Goal: Task Accomplishment & Management: Manage account settings

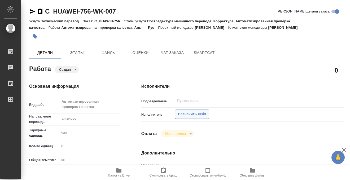
click at [188, 114] on span "Назначить себя" at bounding box center [192, 114] width 28 height 6
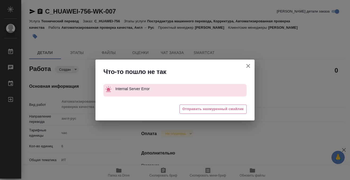
click at [250, 65] on icon "button" at bounding box center [248, 66] width 6 height 6
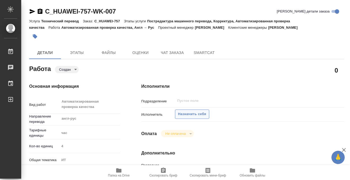
click at [187, 116] on span "Назначить себя" at bounding box center [192, 114] width 28 height 6
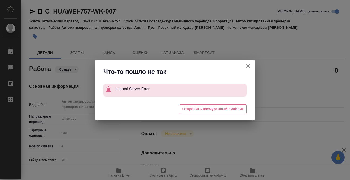
click at [249, 66] on icon "button" at bounding box center [248, 66] width 4 height 4
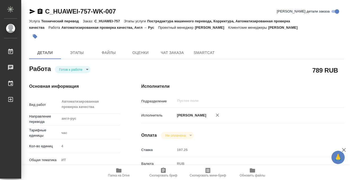
type textarea "x"
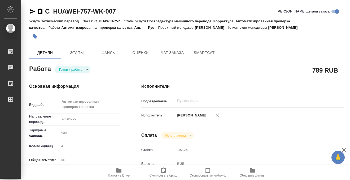
type textarea "x"
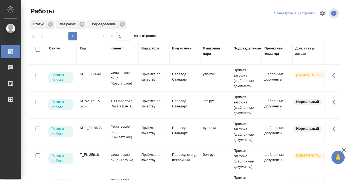
scroll to position [114, 0]
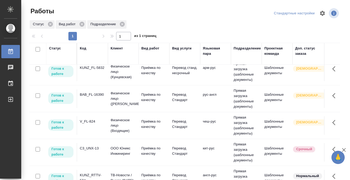
click at [97, 101] on td "BAB_FL-16390" at bounding box center [92, 98] width 31 height 19
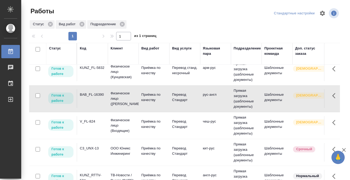
click at [97, 101] on td "BAB_FL-16390" at bounding box center [92, 98] width 31 height 19
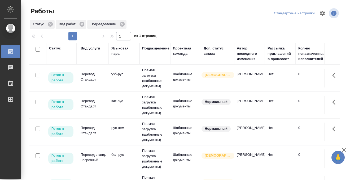
scroll to position [0, 0]
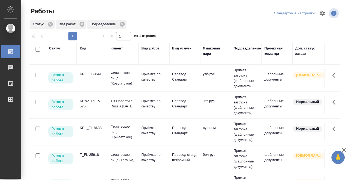
click at [58, 49] on div "Статус" at bounding box center [55, 48] width 12 height 5
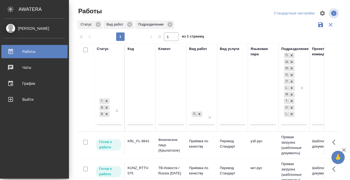
click at [12, 50] on icon at bounding box center [10, 51] width 5 height 5
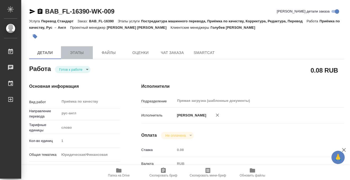
click at [78, 51] on span "Этапы" at bounding box center [76, 52] width 25 height 7
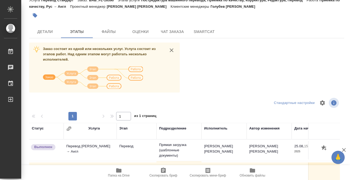
scroll to position [6, 0]
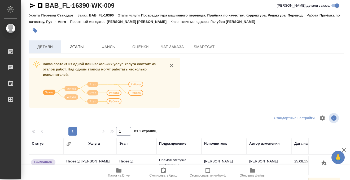
click at [44, 47] on span "Детали" at bounding box center [44, 47] width 25 height 7
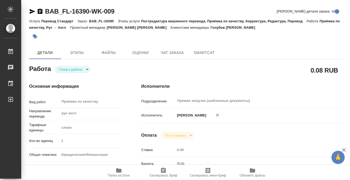
type textarea "x"
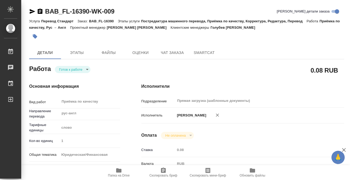
scroll to position [171, 0]
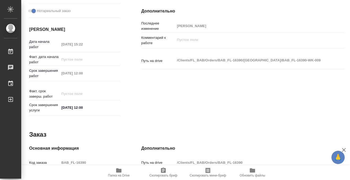
click at [123, 172] on span "Папка на Drive" at bounding box center [119, 172] width 38 height 10
type textarea "x"
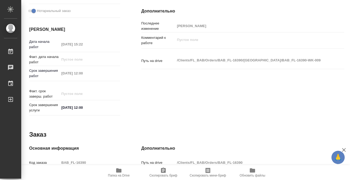
type textarea "x"
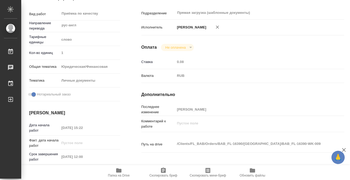
scroll to position [0, 0]
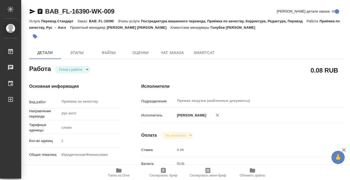
click at [35, 37] on icon "button" at bounding box center [35, 36] width 5 height 5
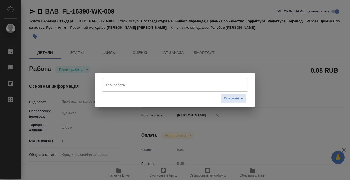
click at [114, 85] on input "Тэги работы" at bounding box center [170, 84] width 132 height 9
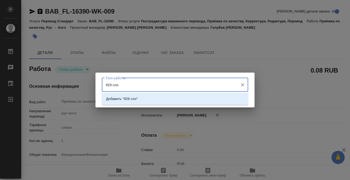
type input "929 слов"
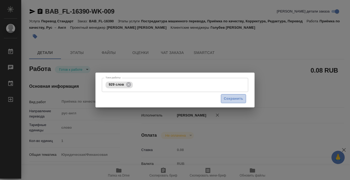
click at [235, 99] on span "Сохранить" at bounding box center [233, 99] width 19 height 6
click at [78, 52] on span "Этапы" at bounding box center [76, 52] width 25 height 7
type input "readyForWork"
type textarea "Приёмка по качеству"
type textarea "x"
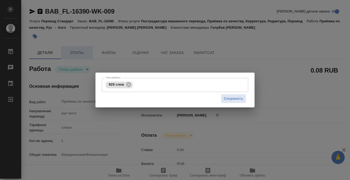
type input "рус-англ"
type input "5a8b1489cc6b4906c91bfd90"
type input "1"
type input "yr-fn"
type input "5a8b8b956a9677013d343cfe"
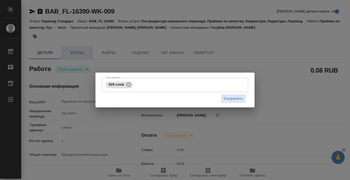
checkbox input "true"
type input "25.08.2025 15:22"
type input "27.08.2025 12:00"
type input "Прямая загрузка (шаблонные документы)"
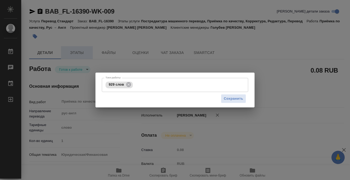
type input "notPayed"
type input "0.08"
type input "RUB"
type input "Кобзева Елизавета"
type textarea "x"
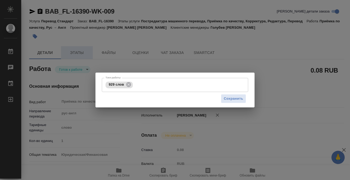
type textarea "/Clients/FL_BAB/Orders/BAB_FL-16390/Corrected/BAB_FL-16390-WK-009"
type textarea "x"
type input "BAB_FL-16390"
type input "Перевод Стандарт"
type input "Постредактура машинного перевода, Приёмка по качеству, Корректура, Редактура, П…"
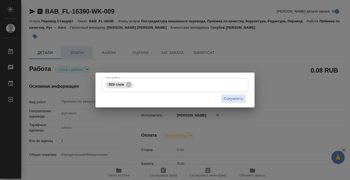
type input "Голубев Дмитрий"
type input "Арсеньева Вера"
type input "/Clients/FL_BAB/Orders/BAB_FL-16390"
type textarea "x"
type textarea "брит англ для Дубая"
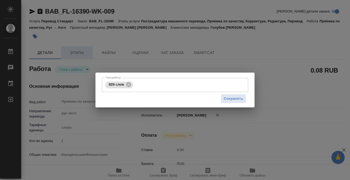
type textarea "x"
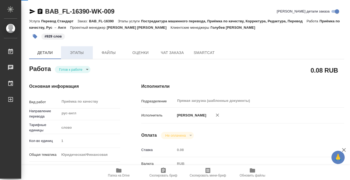
type textarea "x"
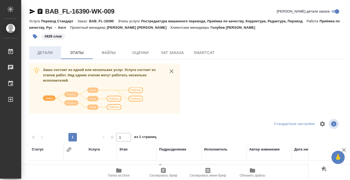
click at [49, 49] on span "Детали" at bounding box center [44, 52] width 25 height 7
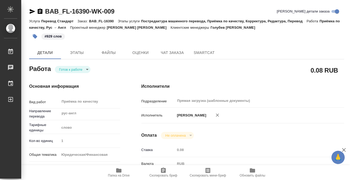
type textarea "x"
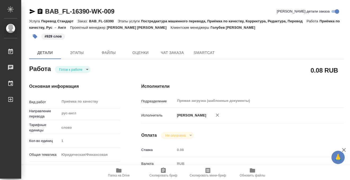
click at [42, 11] on icon "button" at bounding box center [40, 11] width 6 height 6
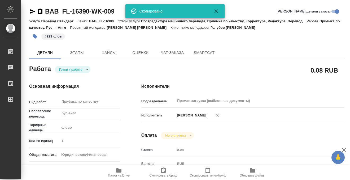
click at [68, 70] on body "🙏 .cls-1 fill:#fff; AWATERA Kobzeva Elizaveta Работы 0 Чаты График Выйти BAB_FL…" at bounding box center [175, 90] width 350 height 180
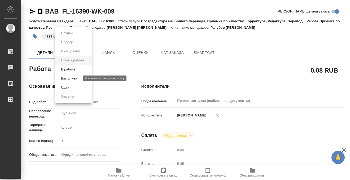
click at [70, 79] on button "Выполнен" at bounding box center [68, 78] width 19 height 6
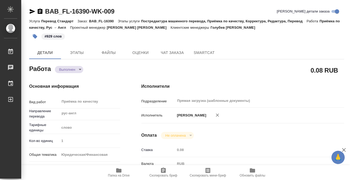
type textarea "x"
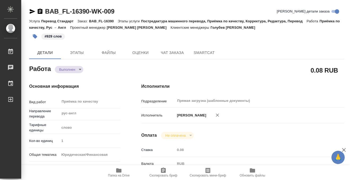
type textarea "x"
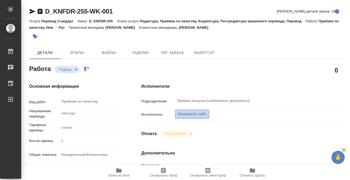
click at [195, 110] on button "Назначить себя" at bounding box center [192, 113] width 34 height 9
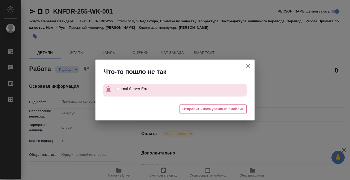
click at [247, 66] on icon "button" at bounding box center [248, 66] width 6 height 6
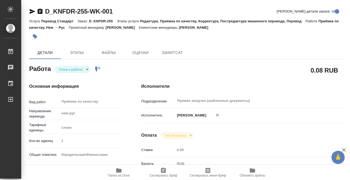
type textarea "x"
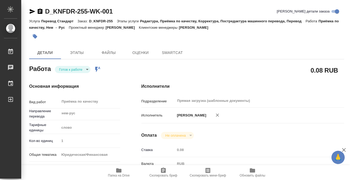
type textarea "x"
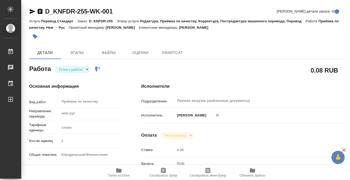
type textarea "x"
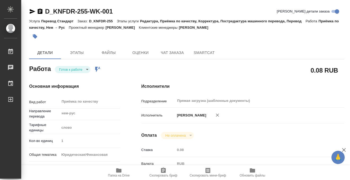
type textarea "x"
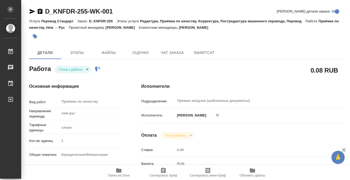
type textarea "x"
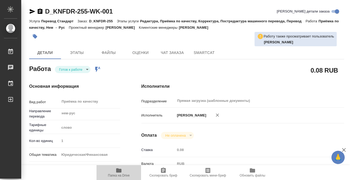
click at [119, 168] on icon "button" at bounding box center [119, 170] width 6 height 6
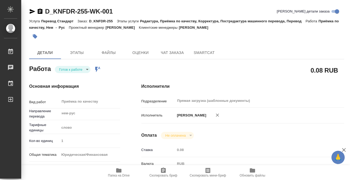
click at [32, 36] on button "button" at bounding box center [35, 37] width 12 height 12
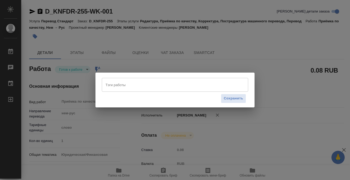
click at [133, 83] on input "Тэги работы" at bounding box center [170, 84] width 132 height 9
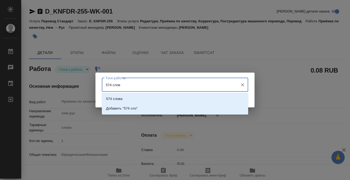
type input "574 слова"
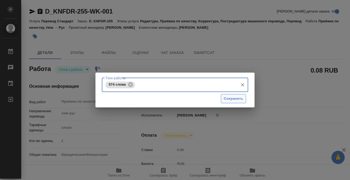
click at [238, 98] on span "Сохранить" at bounding box center [233, 99] width 19 height 6
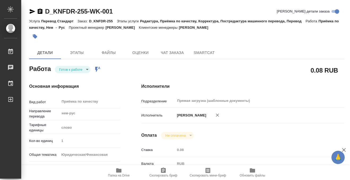
type input "readyForWork"
type textarea "Приёмка по качеству"
type textarea "x"
type input "нем-рус"
type input "5a8b1489cc6b4906c91bfd90"
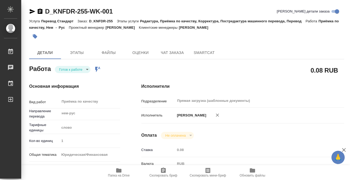
type input "1"
type input "yr-fn"
type input "5f647205b73bc97568ca66b7"
type input "26.08.2025 15:07"
type input "26.08.2025 16:00"
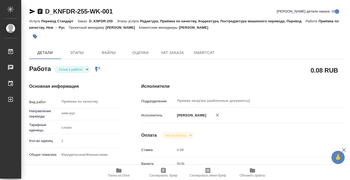
type input "26.08.2025 17:30"
type input "Прямая загрузка (шаблонные документы)"
type input "notPayed"
type input "0.08"
type input "RUB"
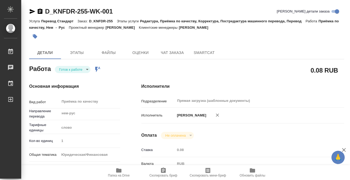
type input "[PERSON_NAME]"
type textarea "Проверить нот оформление Файл - https://drive.awatera.com/s/KZTDRCQLrcXbfLw"
type textarea "x"
type textarea "/Clients/ООО "КОНФИДЭРИ Восток "/Orders/D_KNFDR-255/Corrected/D_KNFDR-255-WK-001"
type textarea "x"
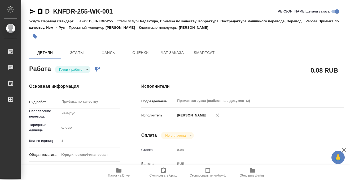
type input "D_KNFDR-255"
type input "Перевод Стандарт"
type input "Редактура, Приёмка по качеству, Корректура, Постредактура машинного перевода, П…"
type input "Давыдова Елена"
type input "Арсеньева Вера"
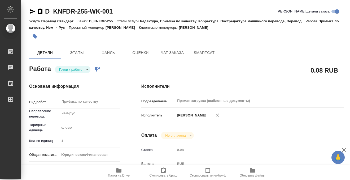
type input "/Clients/ООО "КОНФИДЭРИ Восток "/Orders/D_KNFDR-255"
type input "https://drive.awatera.com/s/C5jrMscF77WCEBB"
type textarea "x"
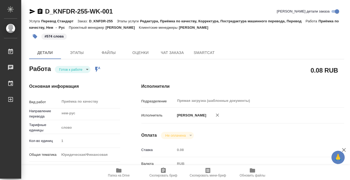
type textarea "x"
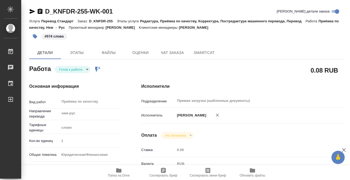
type textarea "x"
click at [81, 68] on body "🙏 .cls-1 fill:#fff; AWATERA Kobzeva Elizaveta Работы 0 Чаты График Выйти D_KNFD…" at bounding box center [175, 90] width 350 height 180
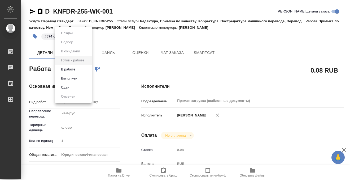
type textarea "x"
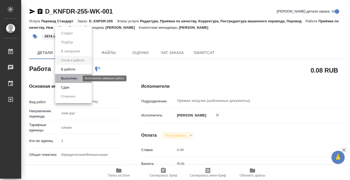
click at [79, 76] on button "Выполнен" at bounding box center [68, 78] width 19 height 6
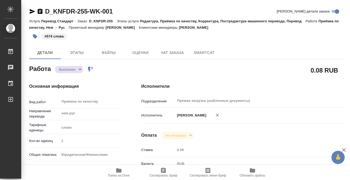
type textarea "x"
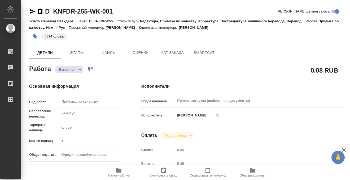
click at [38, 10] on icon "button" at bounding box center [40, 10] width 5 height 5
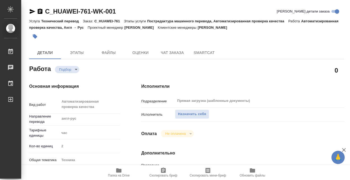
scroll to position [6, 0]
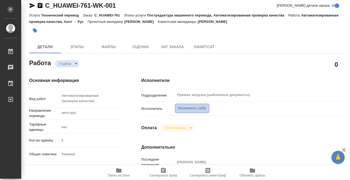
click at [196, 106] on span "Назначить себя" at bounding box center [192, 108] width 28 height 6
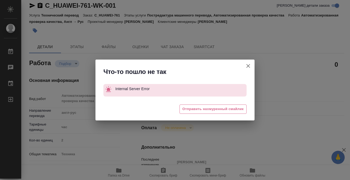
scroll to position [72, 0]
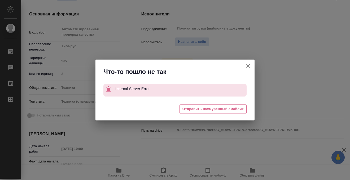
click at [246, 65] on icon "button" at bounding box center [248, 66] width 6 height 6
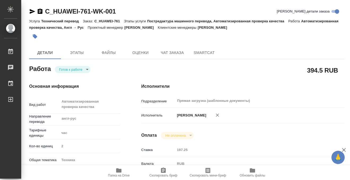
type textarea "x"
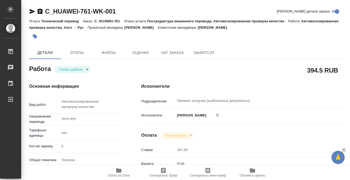
type textarea "x"
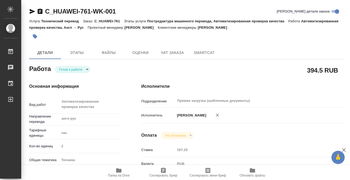
type textarea "x"
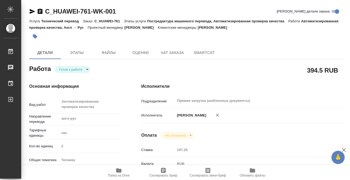
type textarea "x"
